Goal: Navigation & Orientation: Find specific page/section

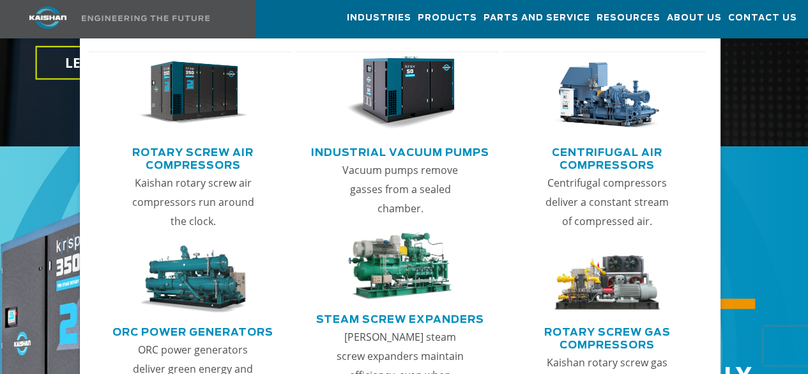
scroll to position [383, 0]
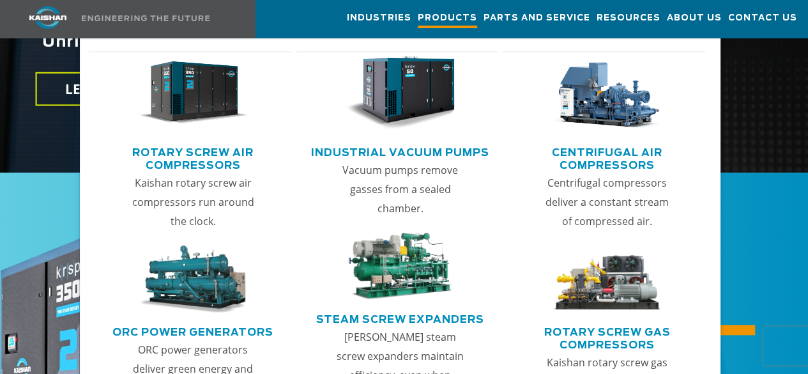
click at [418, 10] on link "Products" at bounding box center [447, 19] width 59 height 37
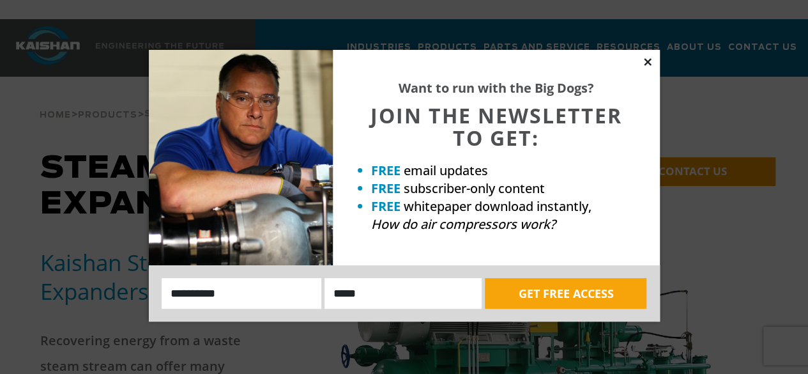
click at [649, 63] on icon at bounding box center [647, 61] width 7 height 7
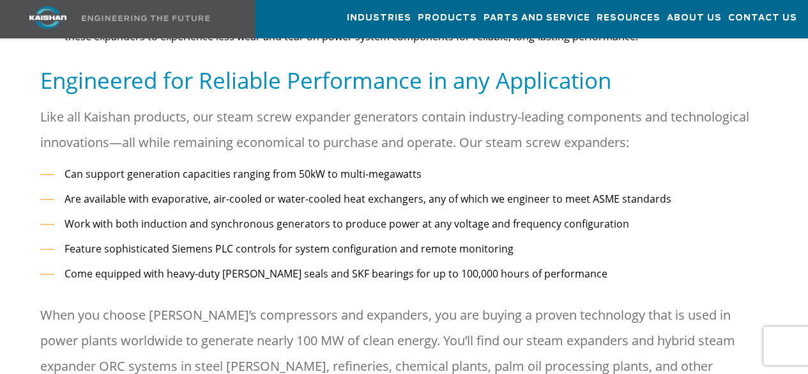
scroll to position [1150, 0]
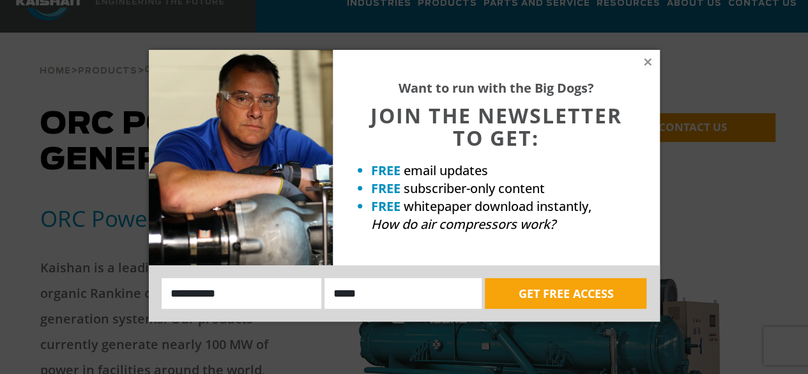
scroll to position [64, 0]
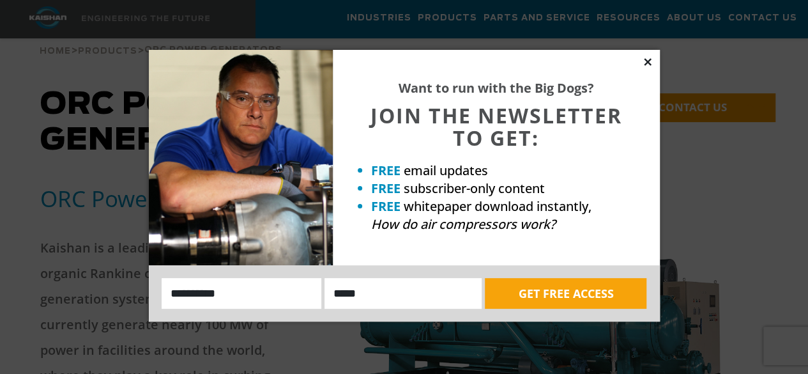
click at [650, 60] on icon at bounding box center [647, 61] width 7 height 7
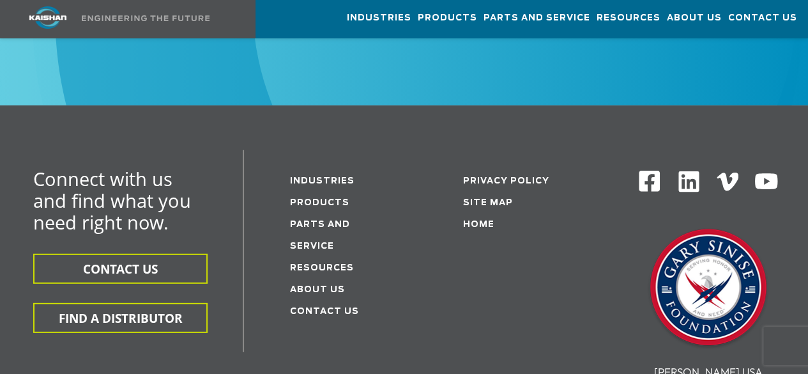
scroll to position [1726, 0]
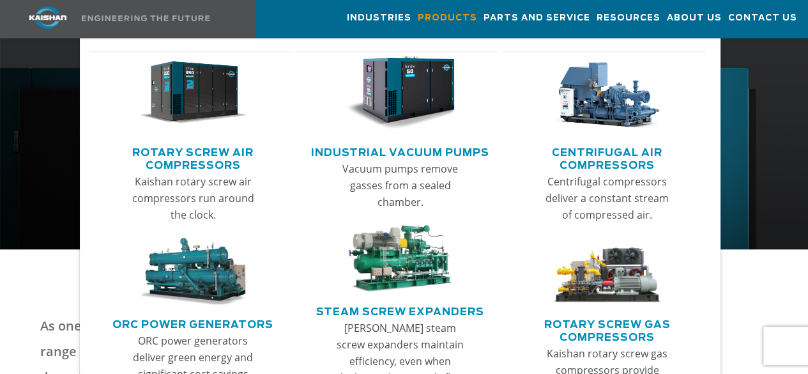
scroll to position [383, 0]
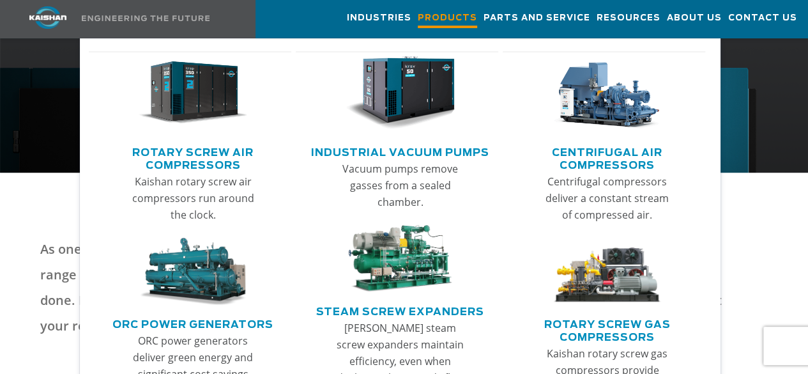
click at [418, 15] on span "Products" at bounding box center [447, 19] width 59 height 17
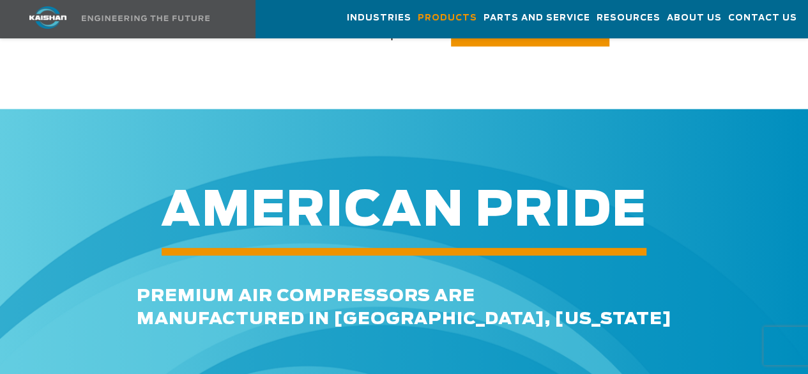
scroll to position [1726, 0]
